Goal: Task Accomplishment & Management: Manage account settings

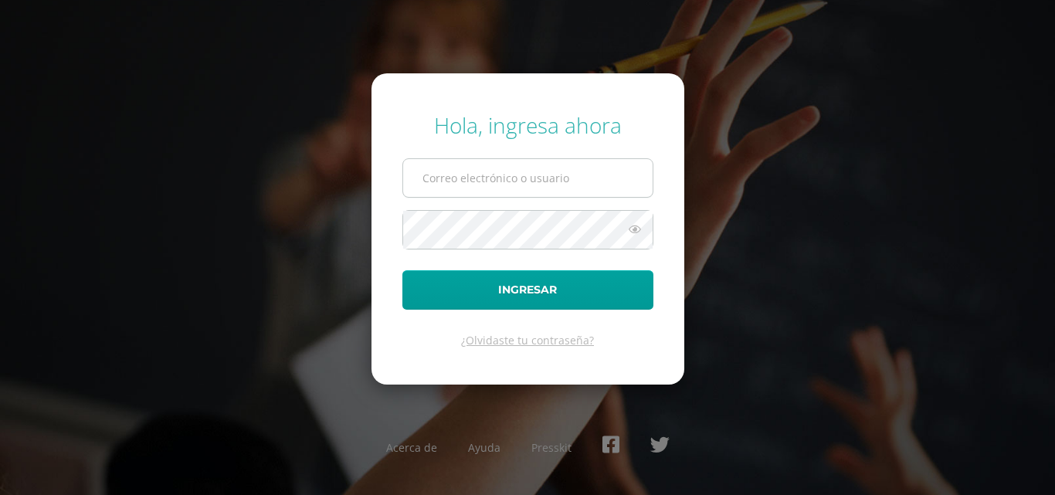
click at [498, 195] on input "text" at bounding box center [528, 178] width 250 height 38
type input "[EMAIL_ADDRESS][DOMAIN_NAME]"
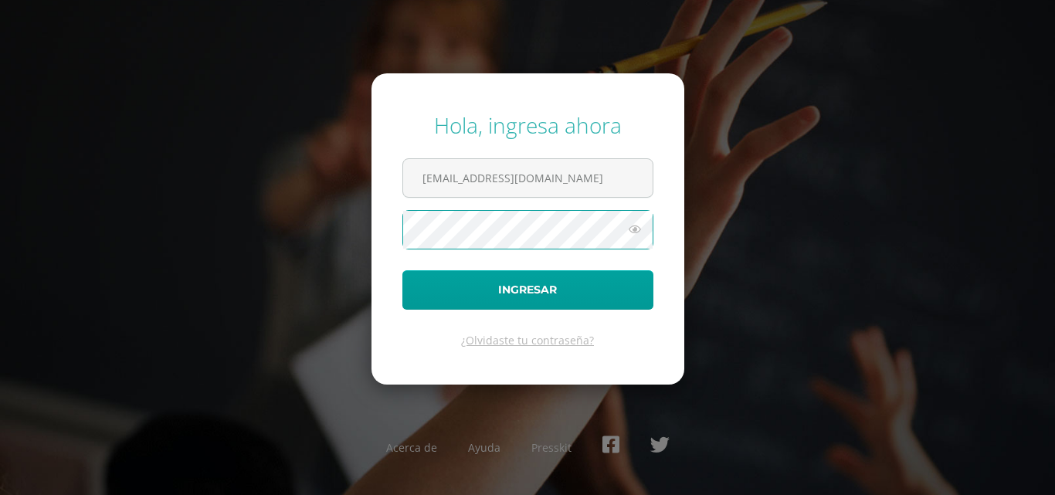
click at [403, 270] on button "Ingresar" at bounding box center [528, 289] width 251 height 39
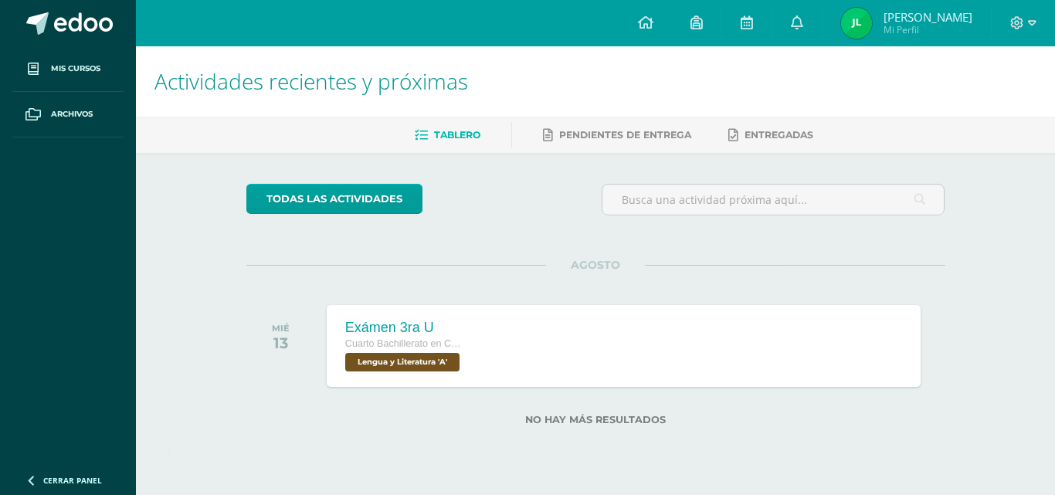
click at [204, 332] on div "Actividades recientes y próximas Tablero Pendientes de entrega Entregadas todas…" at bounding box center [595, 260] width 919 height 429
click at [783, 30] on link at bounding box center [797, 23] width 49 height 46
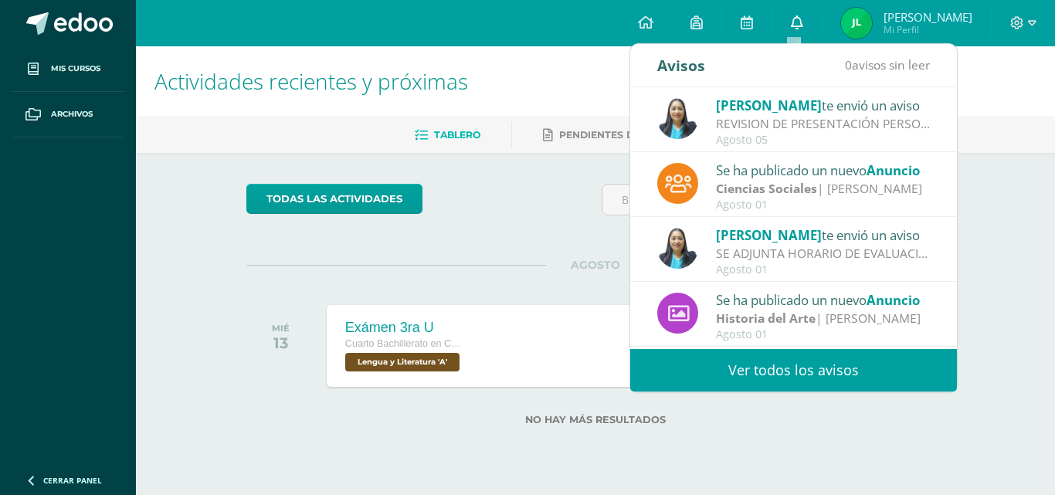
click at [784, 19] on link at bounding box center [797, 23] width 49 height 46
click at [791, 21] on icon at bounding box center [797, 22] width 12 height 14
